Goal: Transaction & Acquisition: Purchase product/service

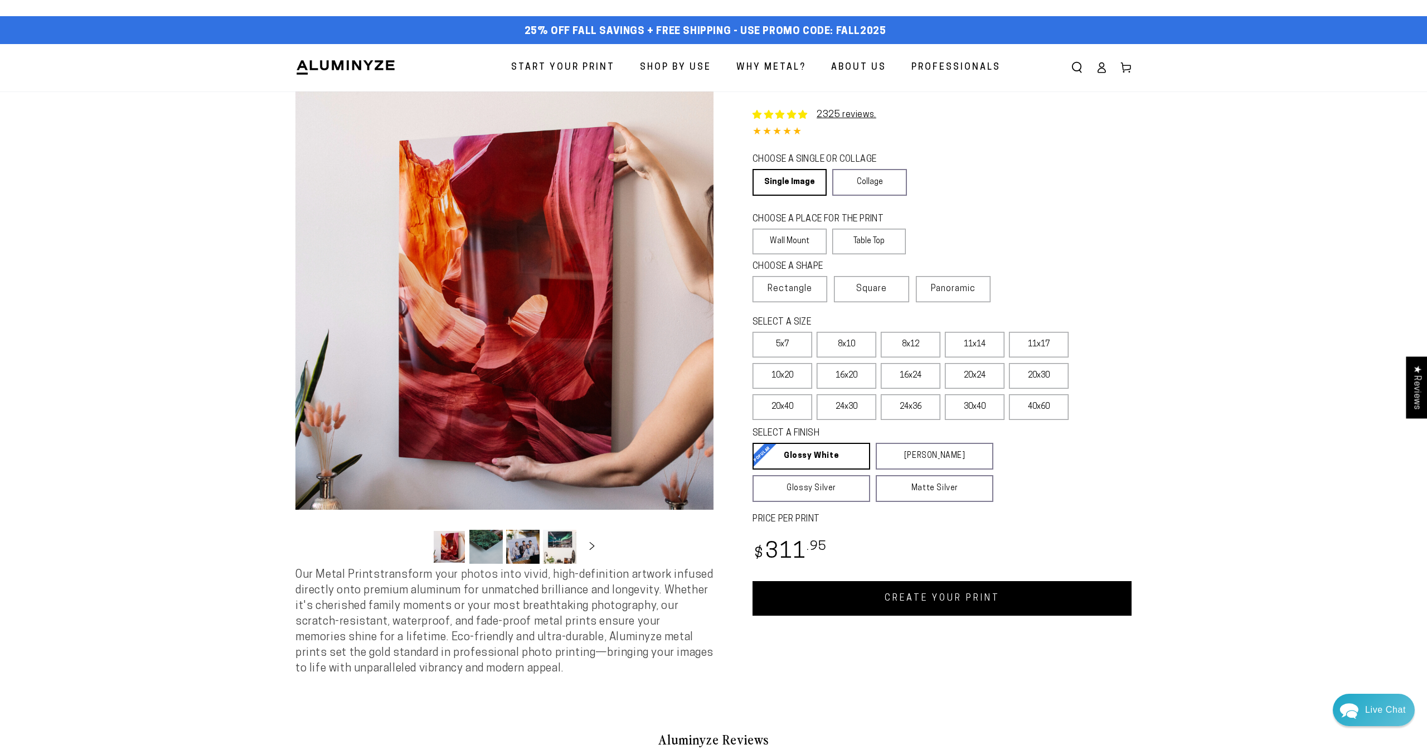
select select "**********"
click at [967, 289] on span "Panoramic" at bounding box center [953, 288] width 45 height 9
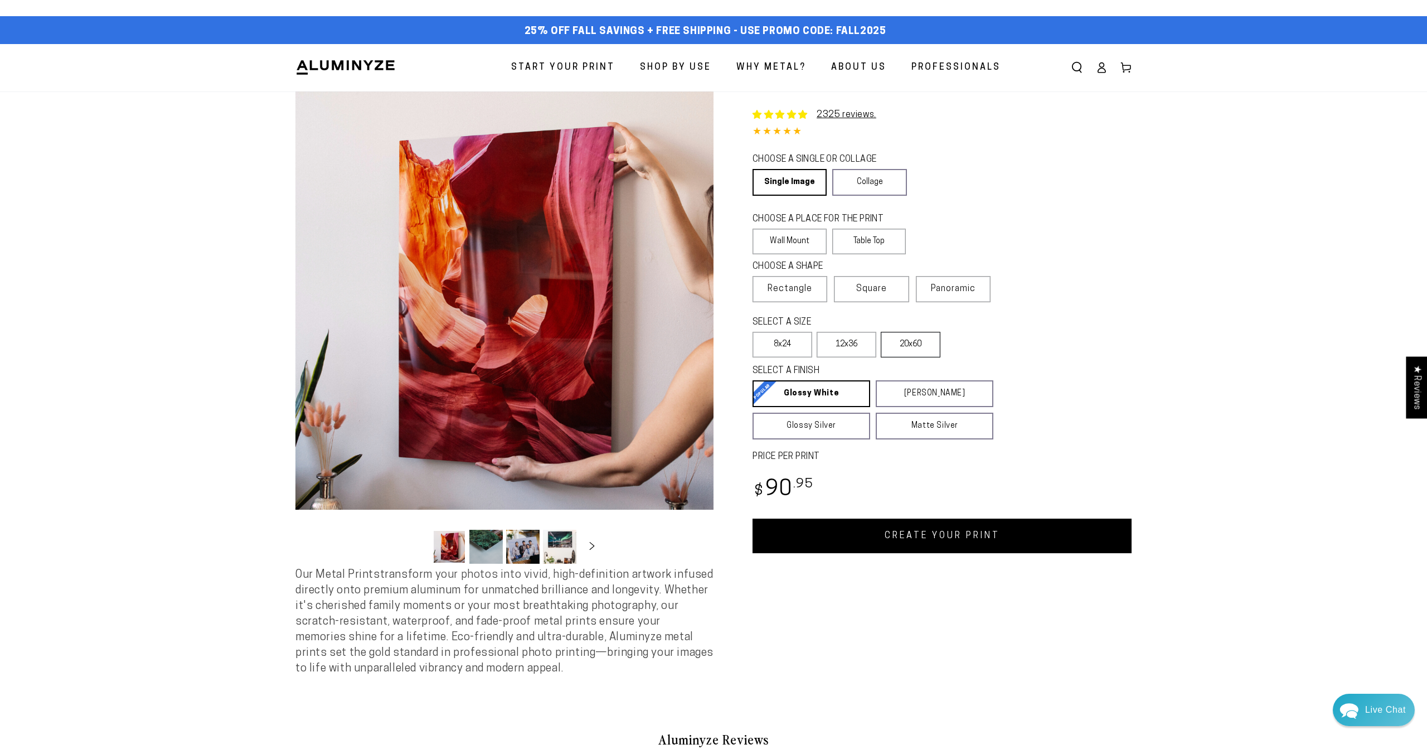
click at [904, 348] on label "20x60" at bounding box center [911, 345] width 60 height 26
click at [905, 348] on label "20x60" at bounding box center [911, 345] width 60 height 26
click at [859, 185] on link "Collage" at bounding box center [869, 182] width 74 height 27
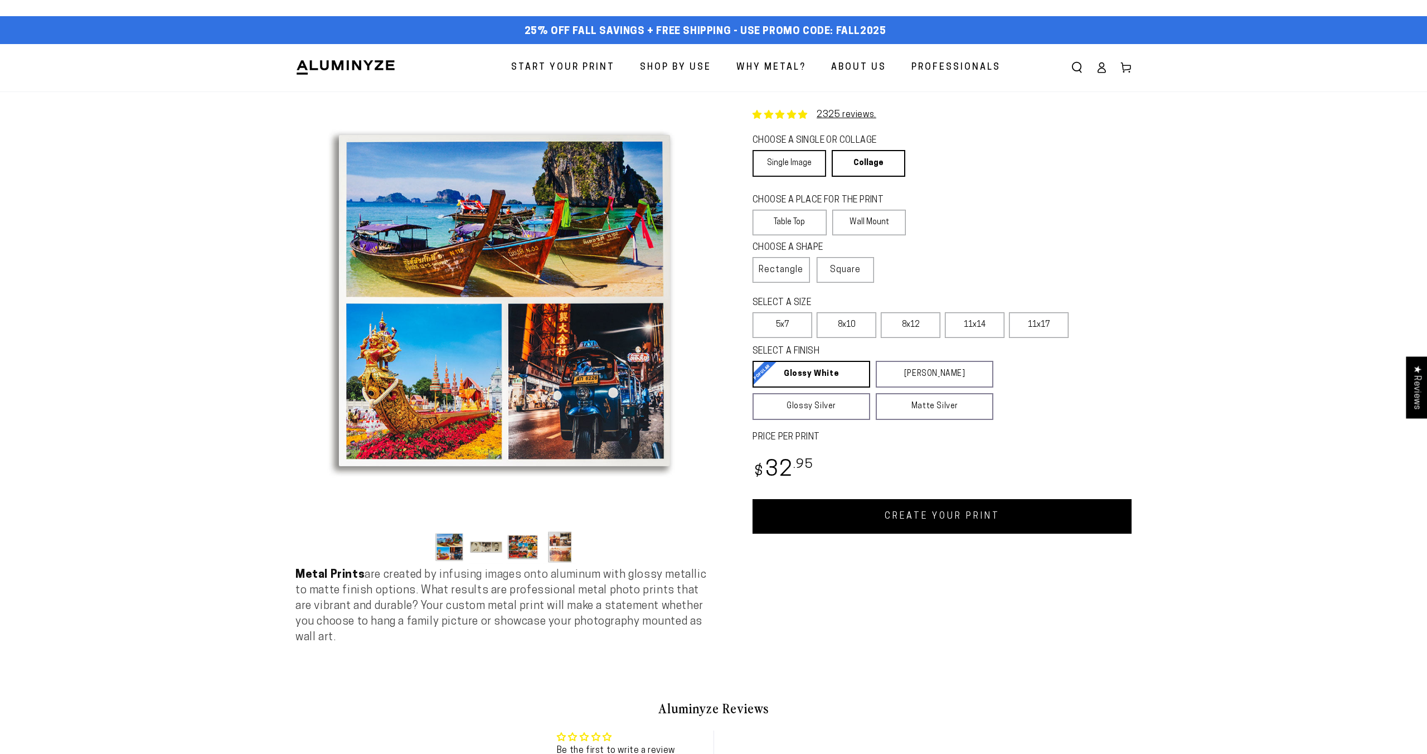
click at [795, 166] on link "Single Image" at bounding box center [790, 163] width 74 height 27
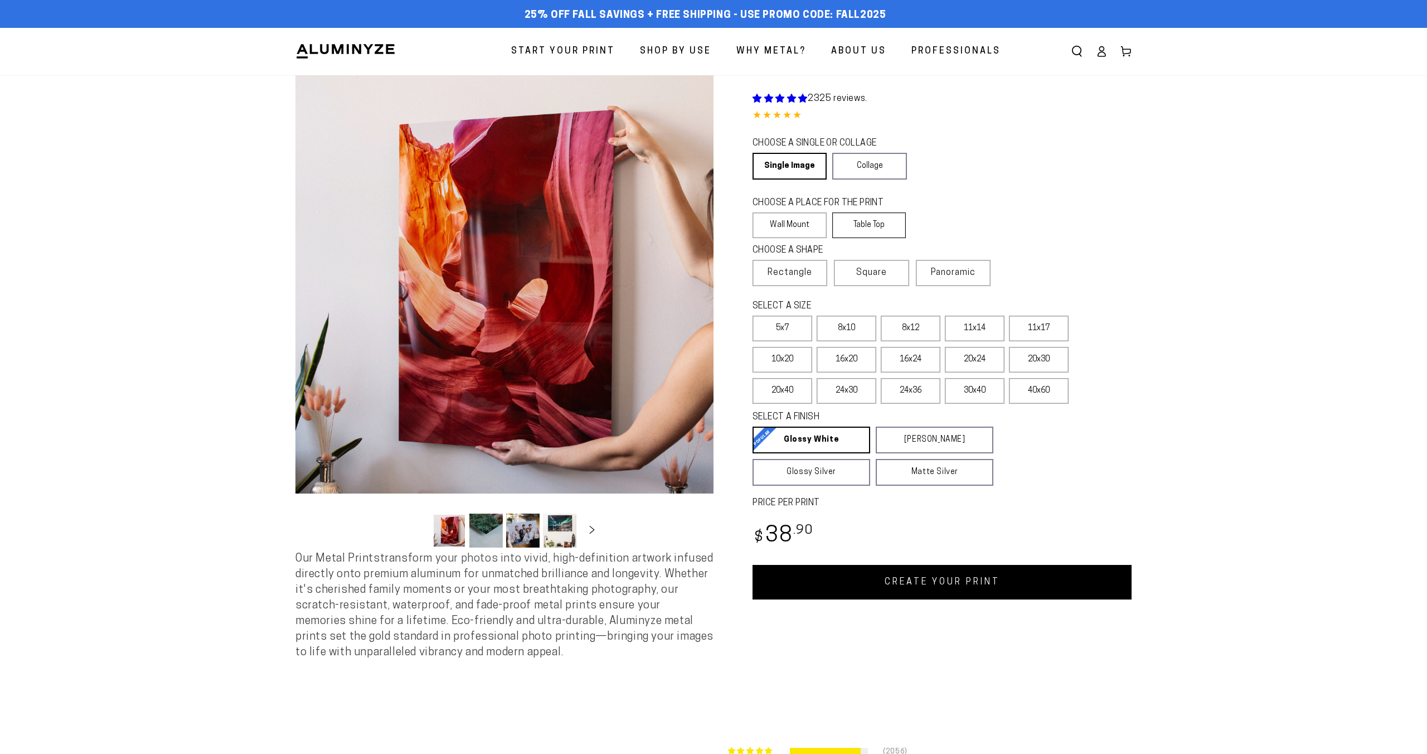
select select "**********"
click at [894, 227] on label "Table Top" at bounding box center [869, 225] width 74 height 26
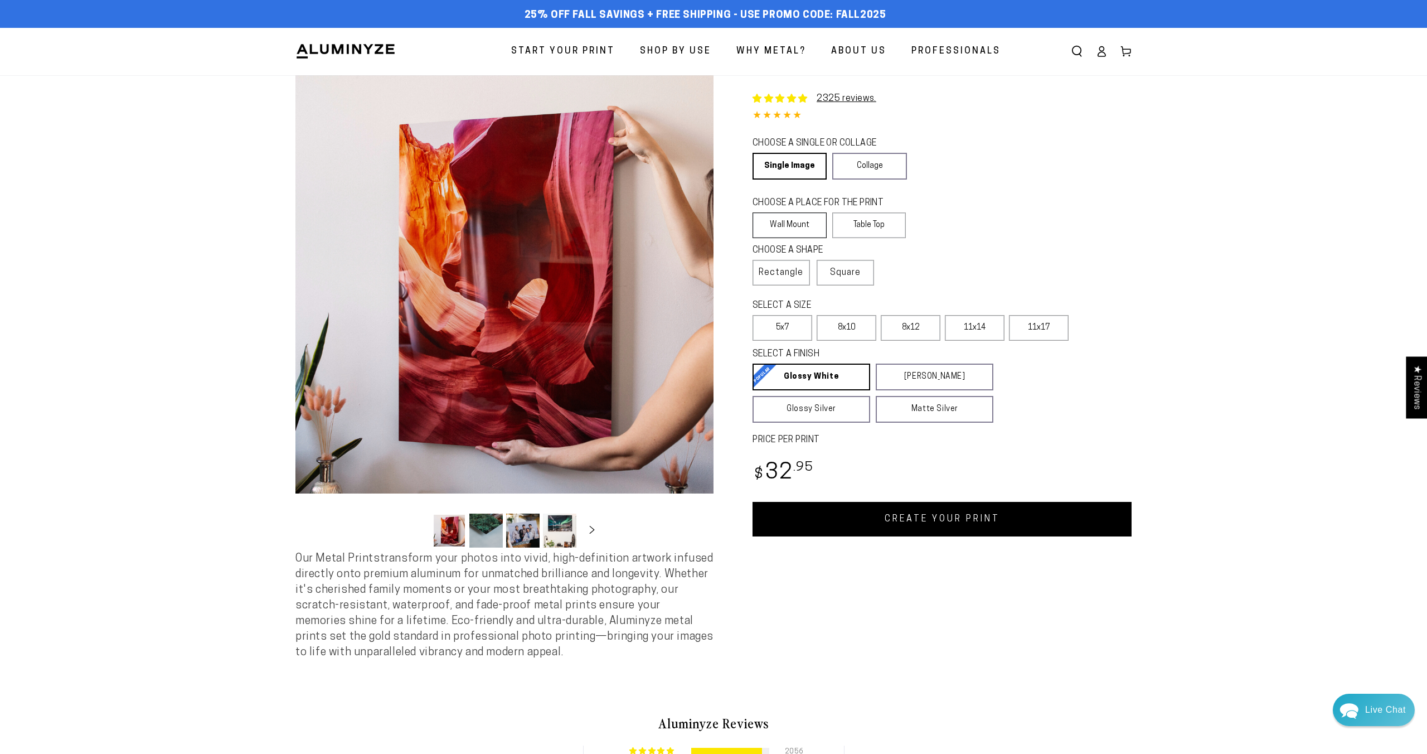
click at [807, 223] on label "Wall Mount" at bounding box center [790, 225] width 74 height 26
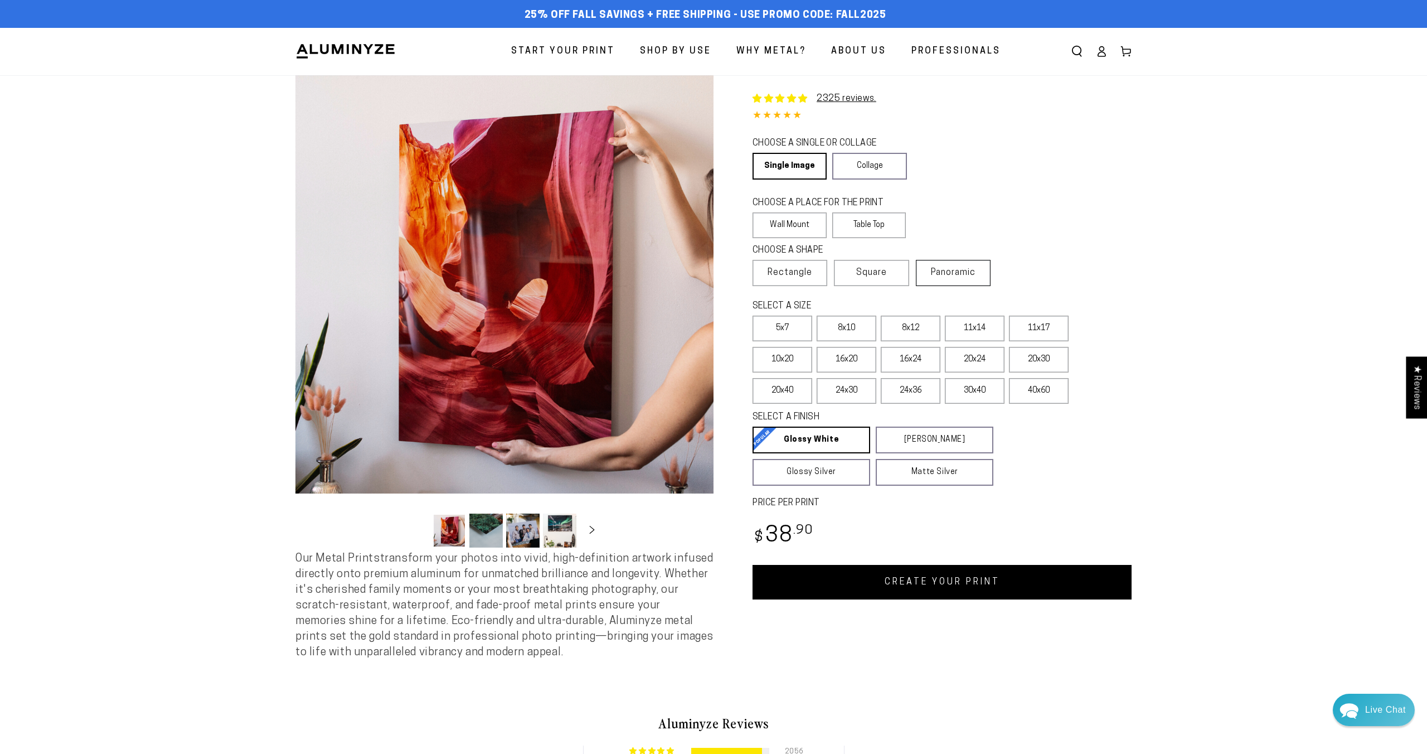
click at [964, 271] on span "Panoramic" at bounding box center [953, 272] width 45 height 9
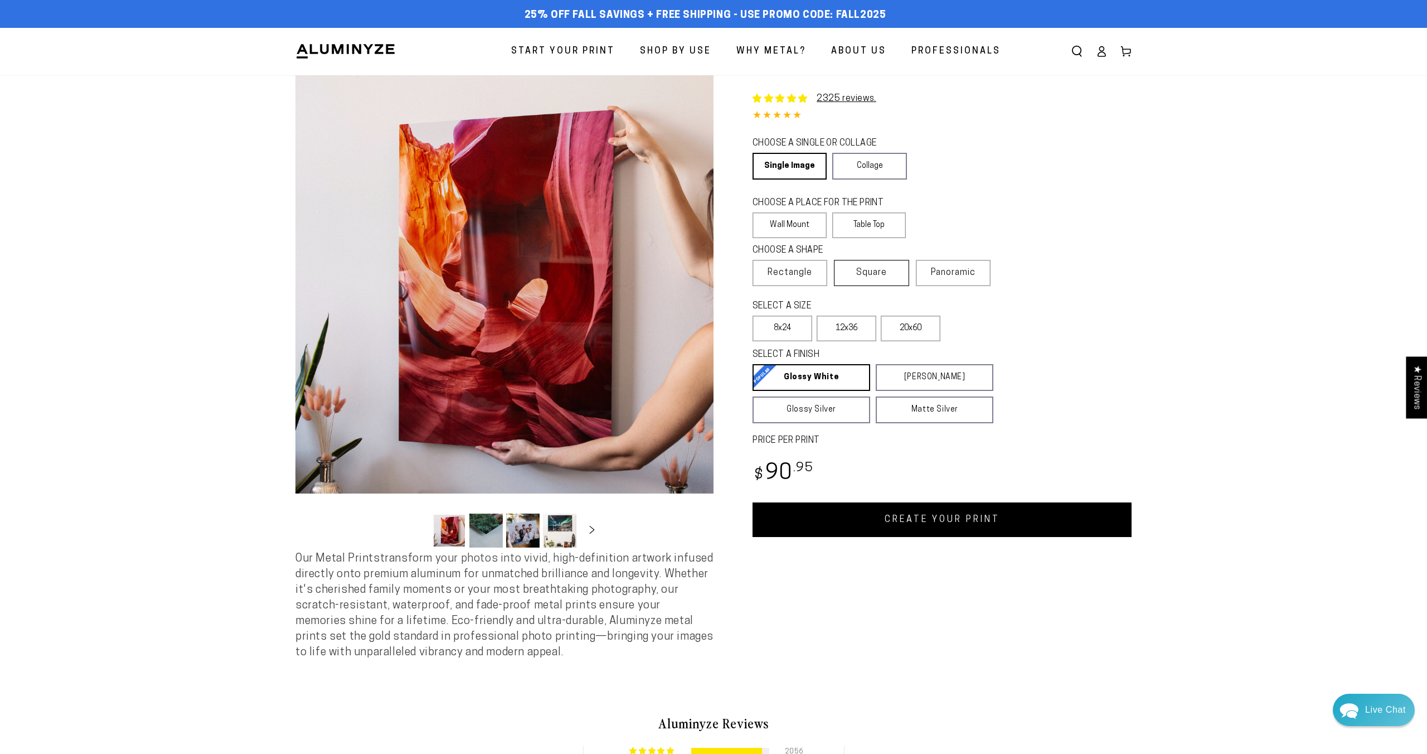
click at [880, 275] on span "Square" at bounding box center [871, 272] width 31 height 13
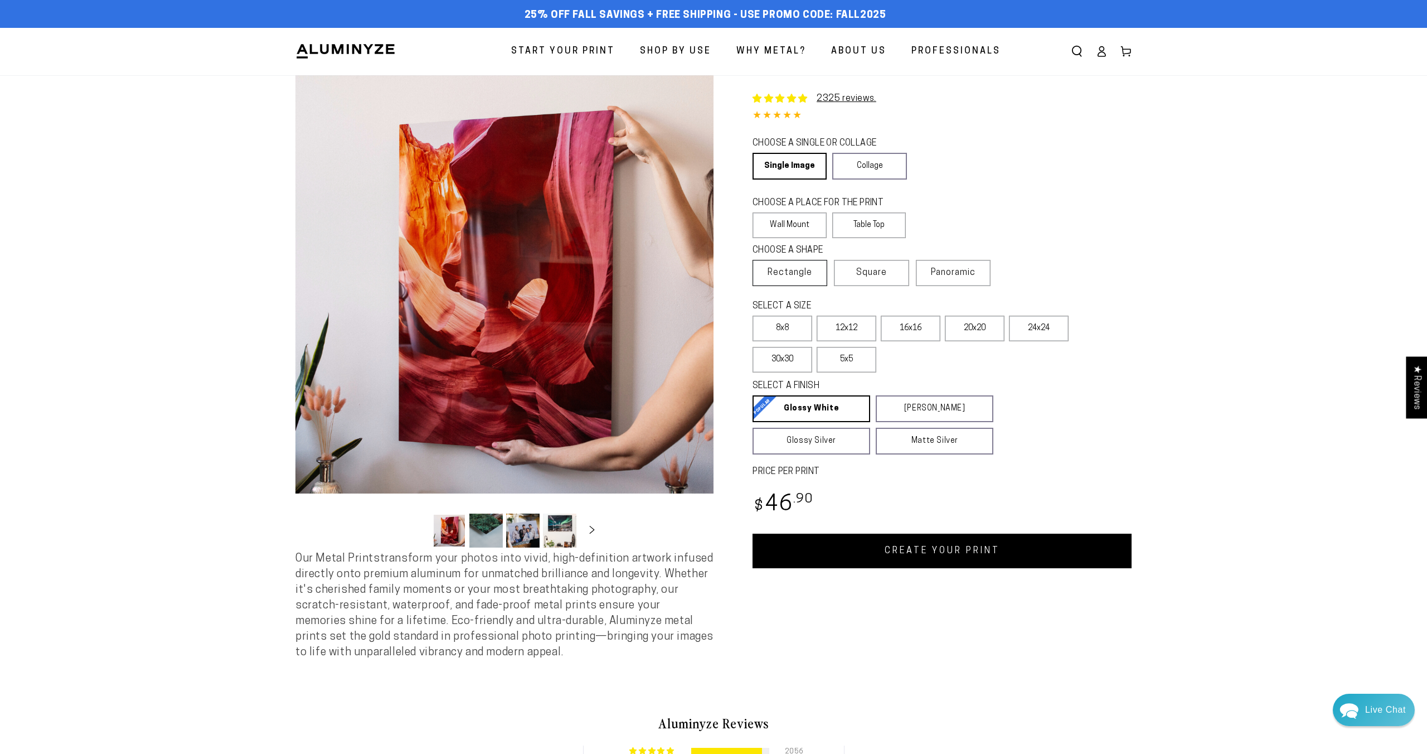
click at [805, 275] on span "Rectangle" at bounding box center [790, 272] width 45 height 13
